Goal: Download file/media

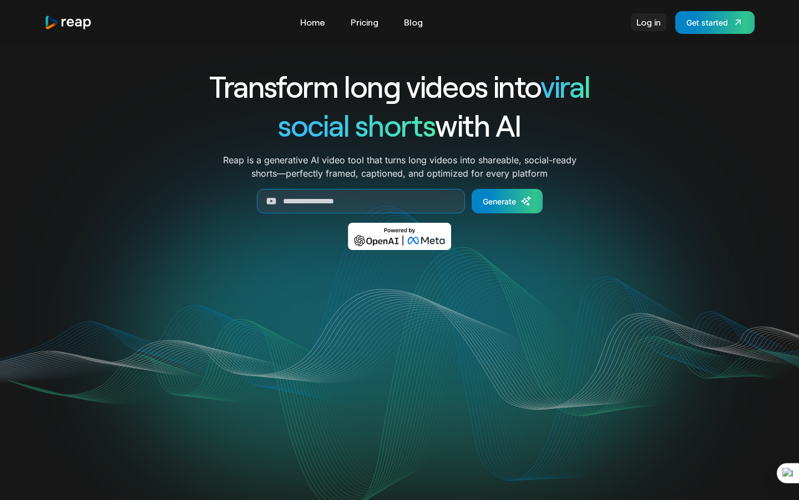
click at [649, 19] on link "Log in" at bounding box center [649, 22] width 36 height 18
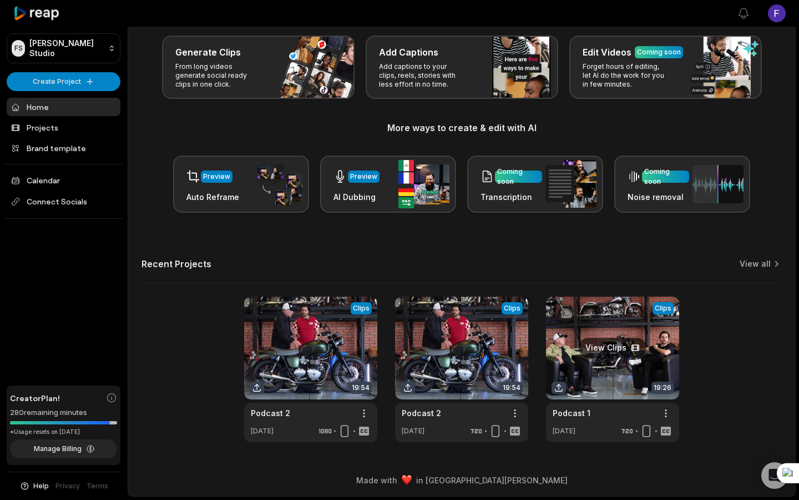
click at [603, 372] on link at bounding box center [612, 368] width 133 height 145
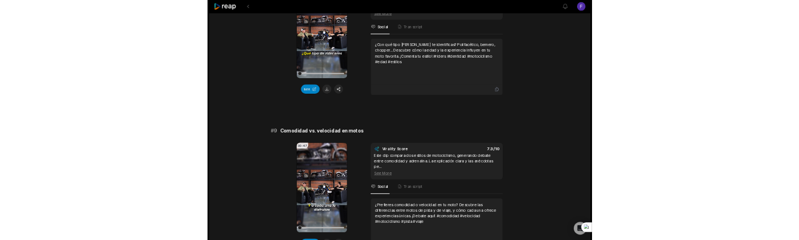
scroll to position [2931, 0]
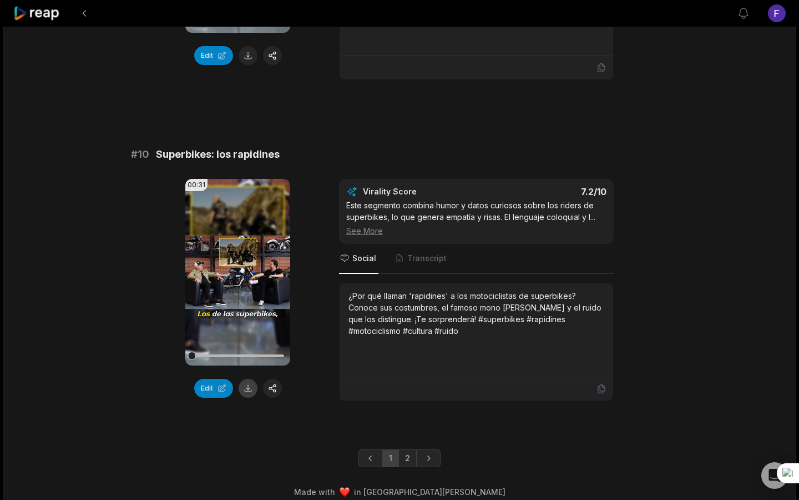
click at [252, 379] on button at bounding box center [248, 388] width 19 height 19
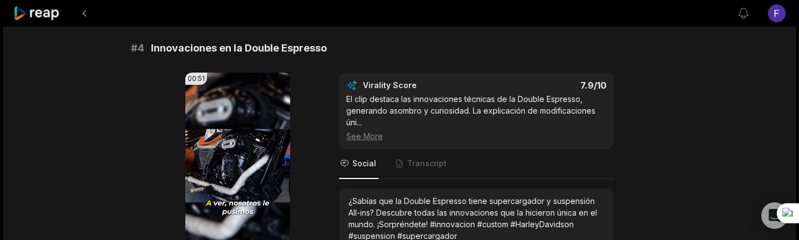
scroll to position [1046, 0]
